Goal: Information Seeking & Learning: Learn about a topic

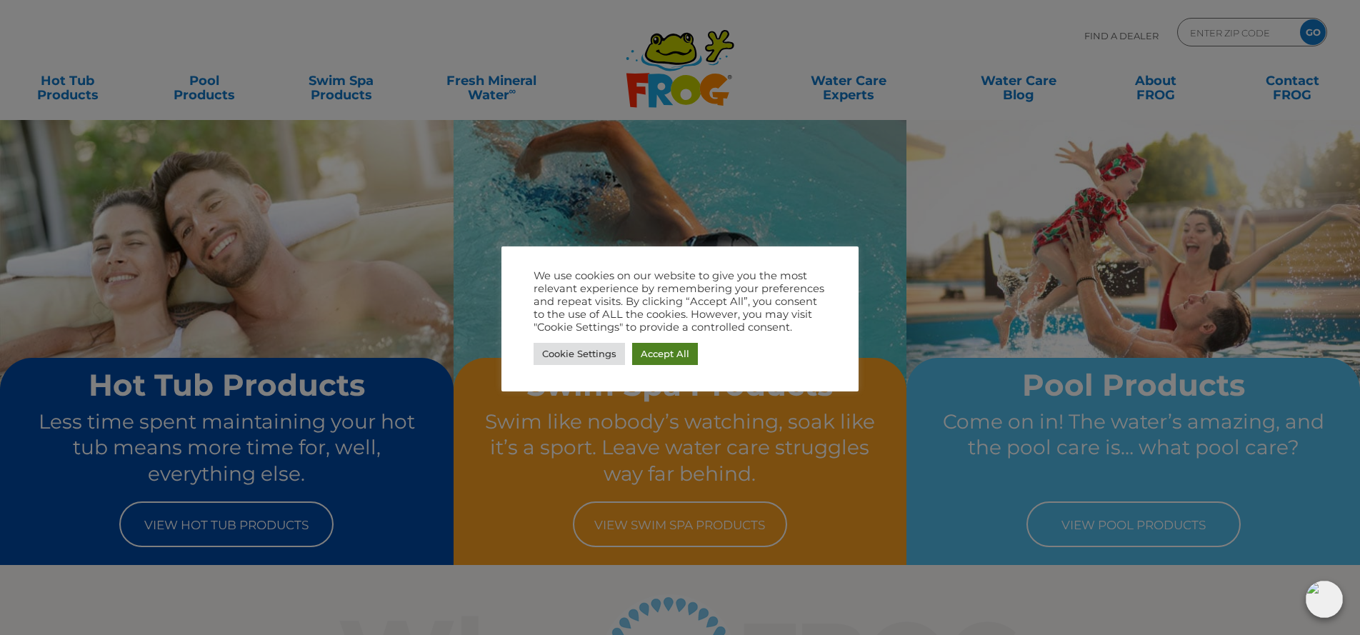
click at [671, 356] on link "Accept All" at bounding box center [665, 354] width 66 height 22
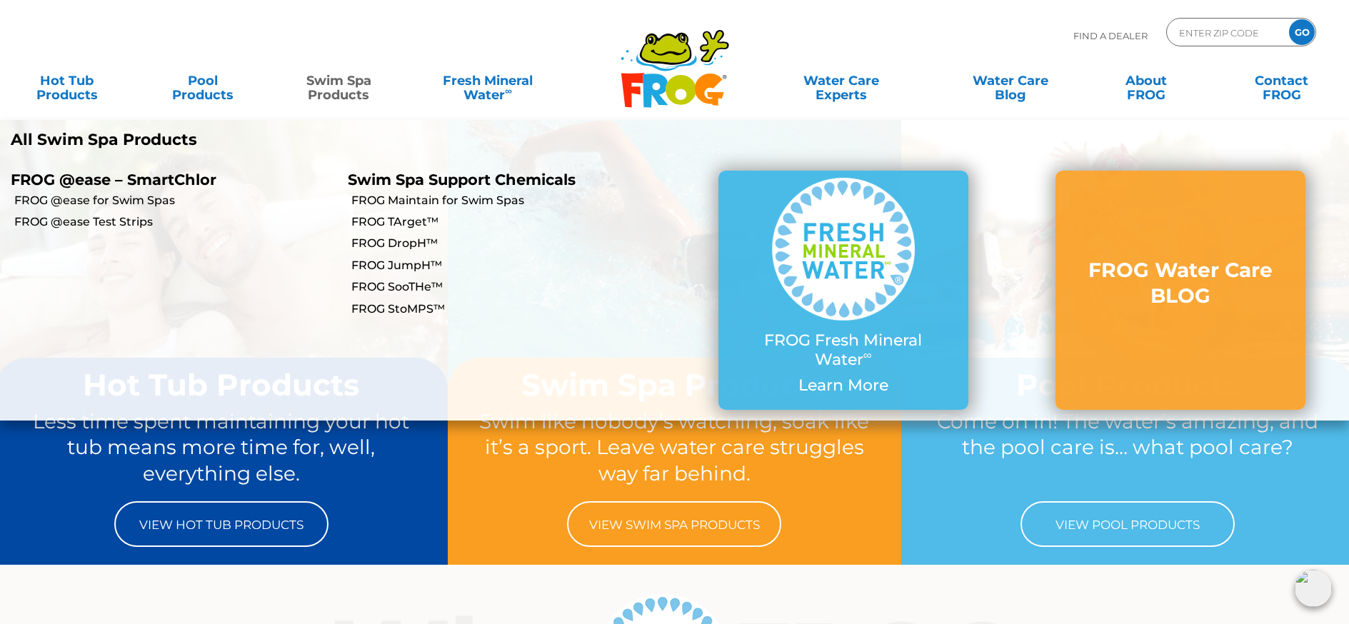
click at [332, 95] on link "Swim Spa Products" at bounding box center [339, 80] width 106 height 29
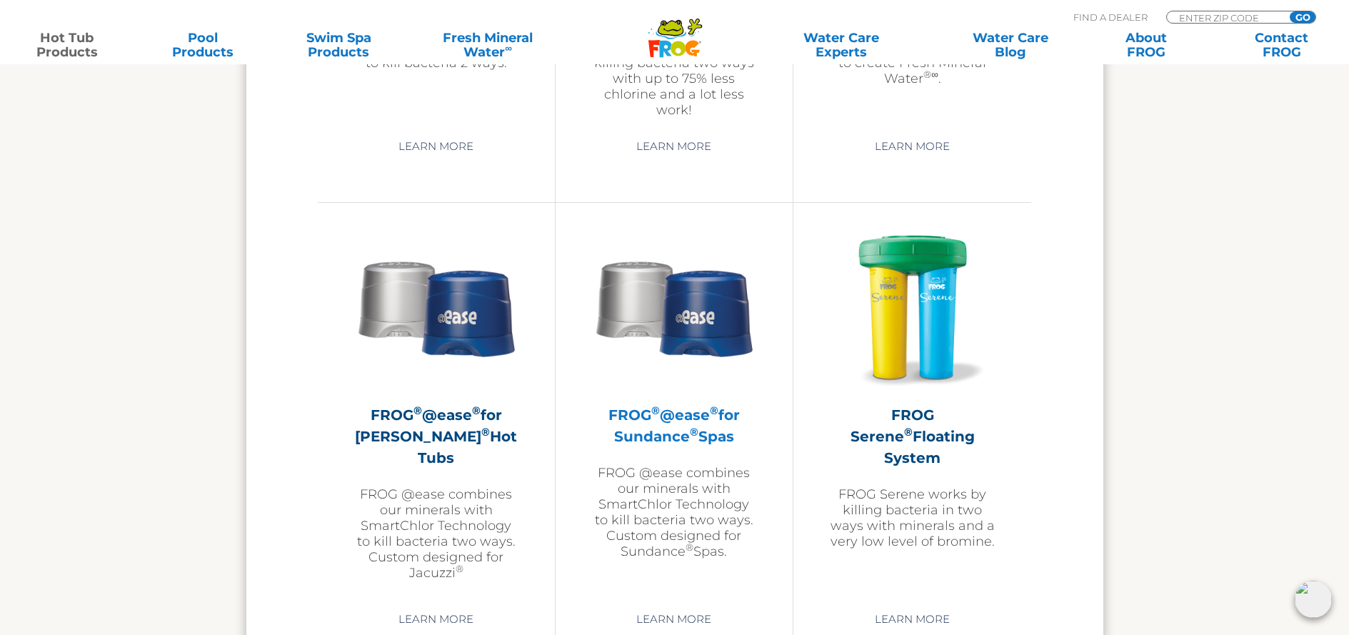
scroll to position [1459, 0]
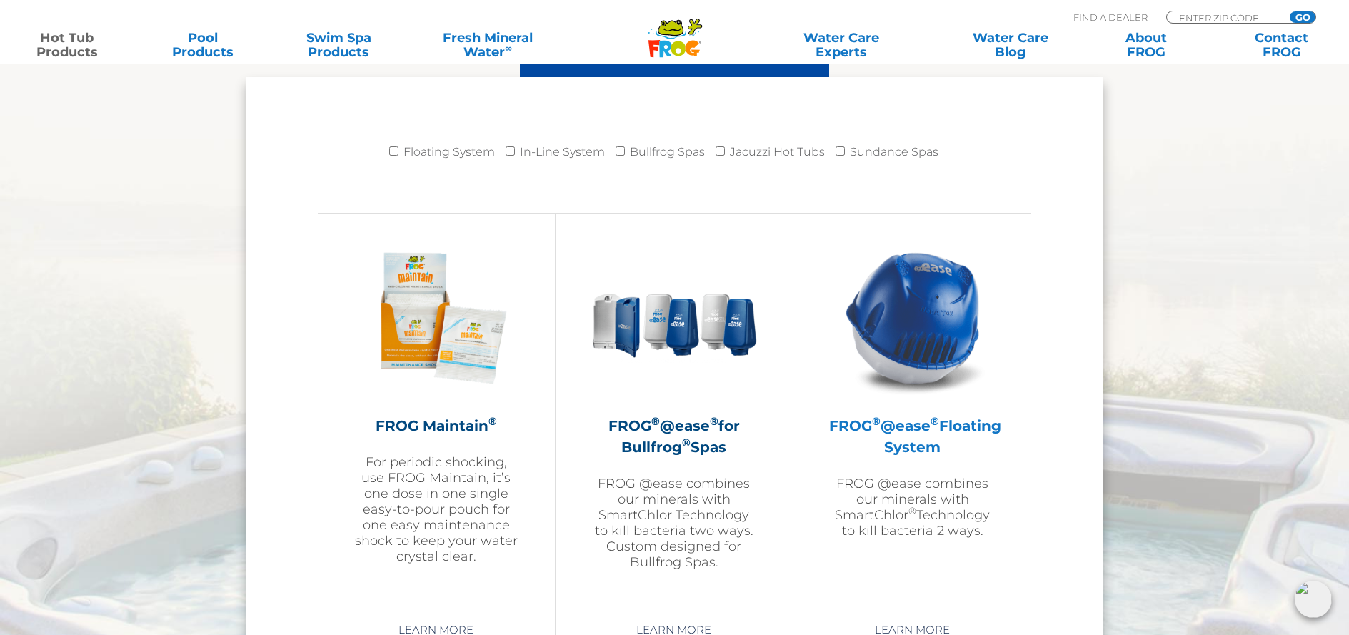
click at [932, 433] on h2 "FROG ® @ease ® Floating System" at bounding box center [912, 436] width 166 height 43
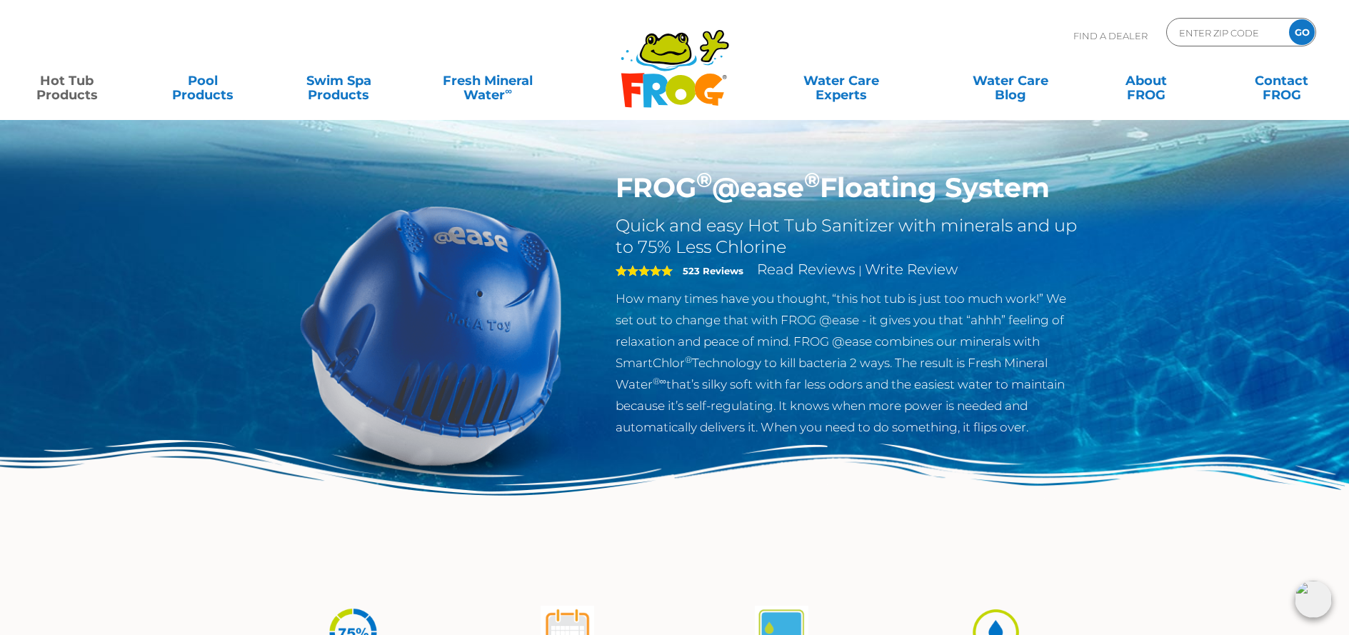
click at [787, 249] on h2 "Quick and easy Hot Tub Sanitizer with minerals and up to 75% Less Chlorine" at bounding box center [849, 236] width 466 height 43
click at [794, 241] on h2 "Quick and easy Hot Tub Sanitizer with minerals and up to 75% Less Chlorine" at bounding box center [849, 236] width 466 height 43
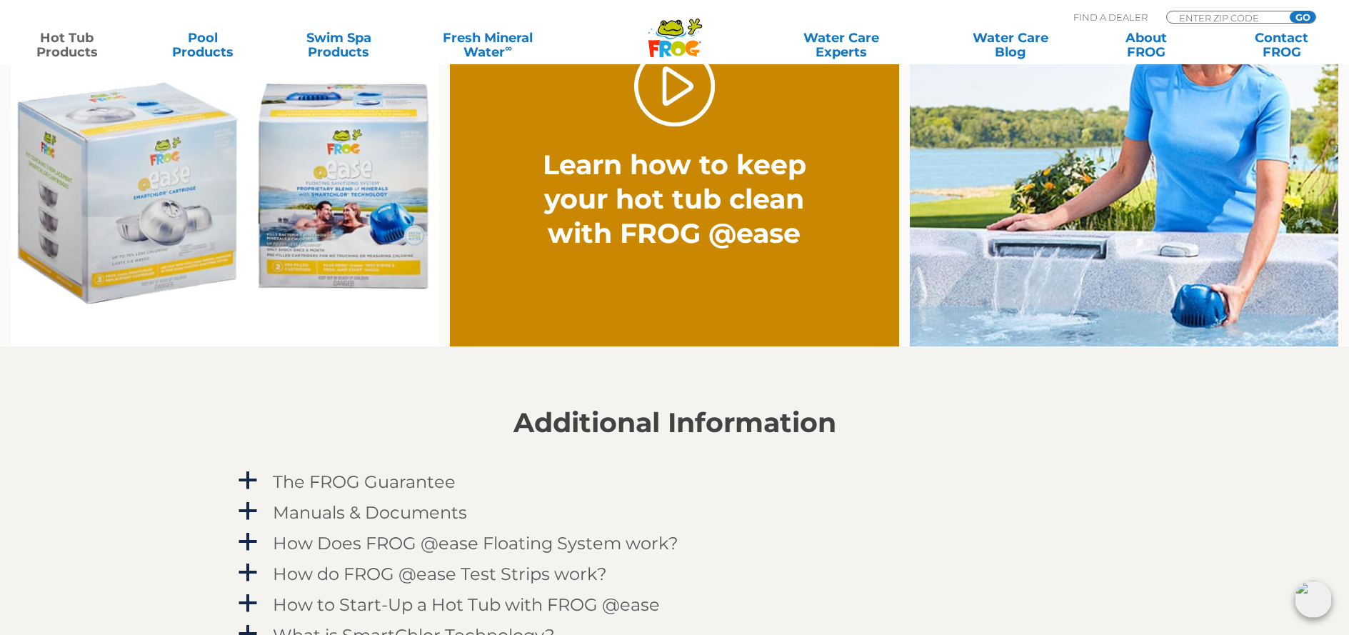
scroll to position [1329, 0]
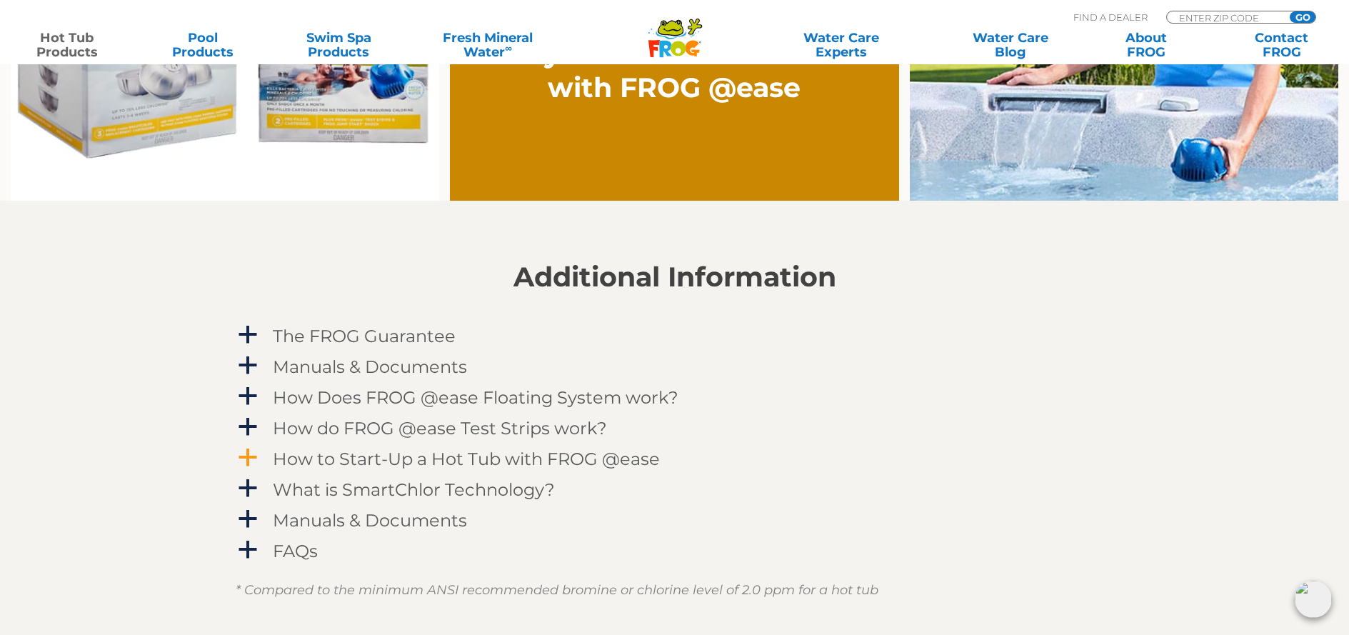
click at [251, 463] on span "a" at bounding box center [247, 457] width 21 height 21
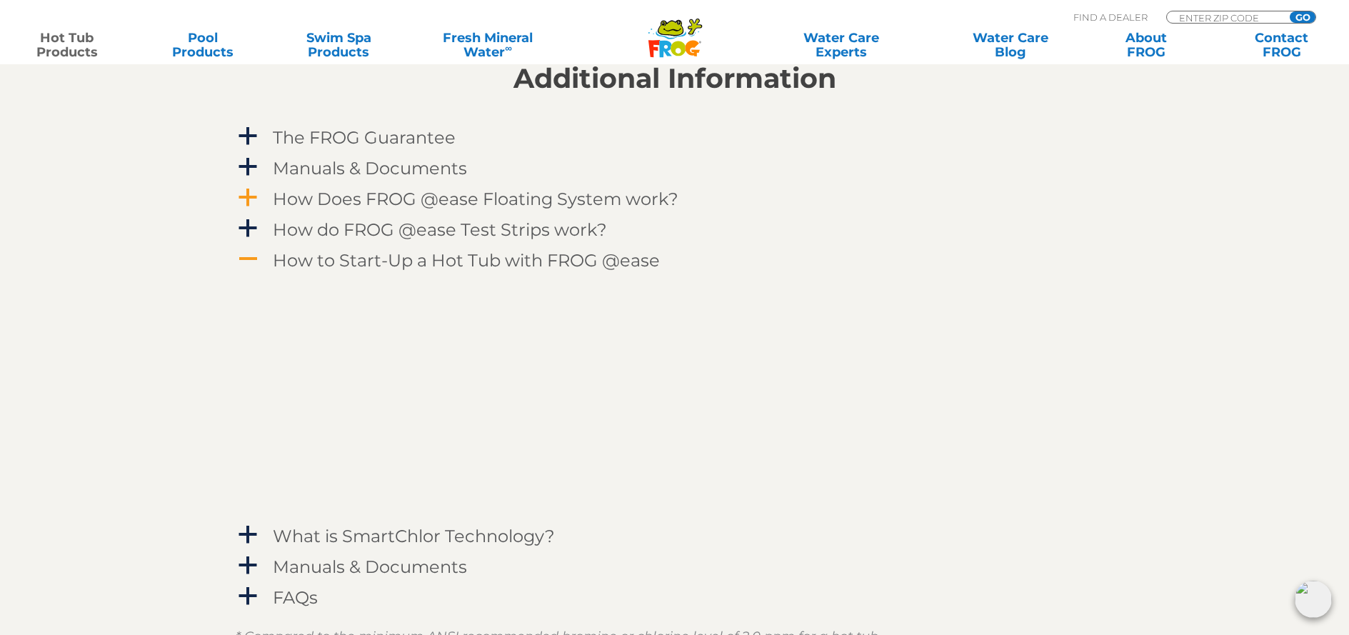
scroll to position [1389, 0]
